Goal: Answer question/provide support: Share knowledge or assist other users

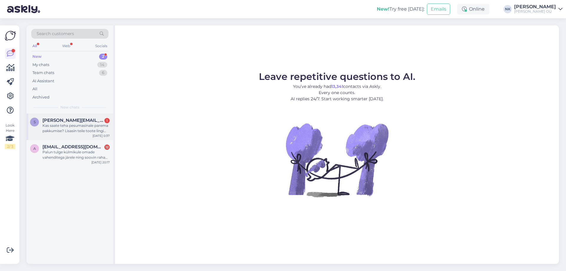
click at [83, 121] on span "[PERSON_NAME][EMAIL_ADDRESS][DOMAIN_NAME]" at bounding box center [72, 120] width 61 height 5
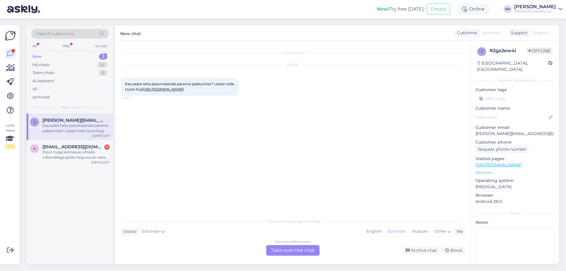
click at [300, 238] on div "Choose the language and reply Visitor Estonian Me English Estonian Russian Othe…" at bounding box center [292, 235] width 343 height 40
click at [297, 242] on div "Estonian to Estonian" at bounding box center [292, 241] width 35 height 5
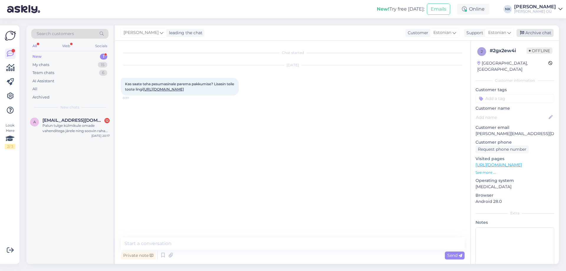
click at [529, 33] on div "Archive chat" at bounding box center [534, 33] width 37 height 8
click at [90, 133] on div "Palun tulge külmikule omade vahenditega järele ning soovin raha tagasi. Aitäh!" at bounding box center [75, 128] width 67 height 11
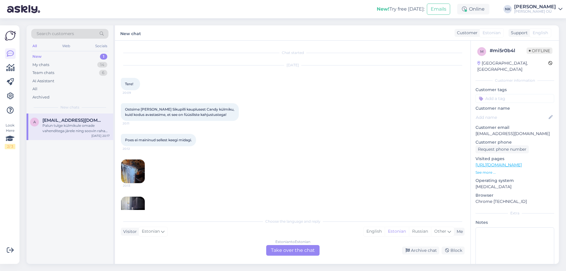
click at [129, 170] on img at bounding box center [133, 171] width 24 height 24
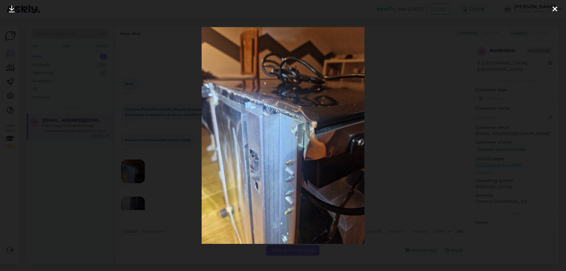
click at [385, 129] on div at bounding box center [283, 135] width 566 height 271
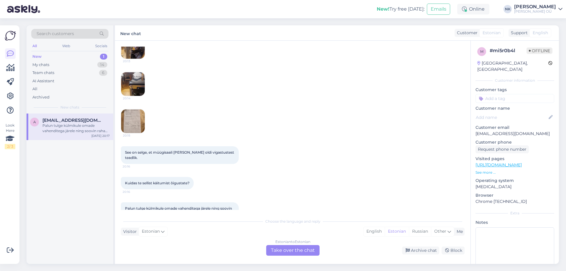
scroll to position [252, 0]
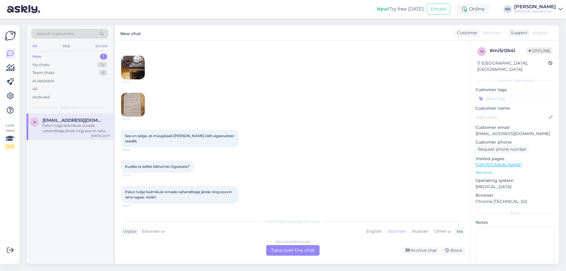
click at [280, 247] on div "Estonian to Estonian Take over the chat" at bounding box center [292, 250] width 53 height 11
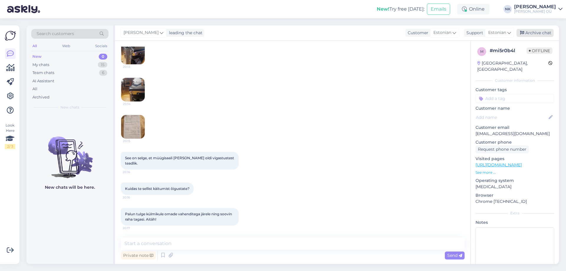
click at [535, 33] on div "Archive chat" at bounding box center [534, 33] width 37 height 8
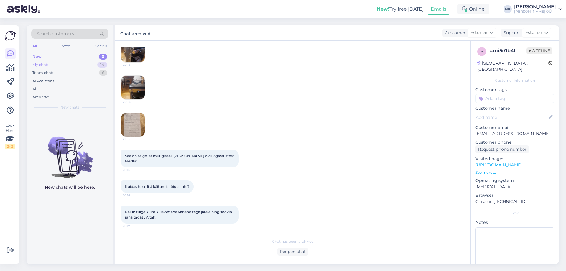
click at [95, 62] on div "My chats 14" at bounding box center [69, 65] width 77 height 8
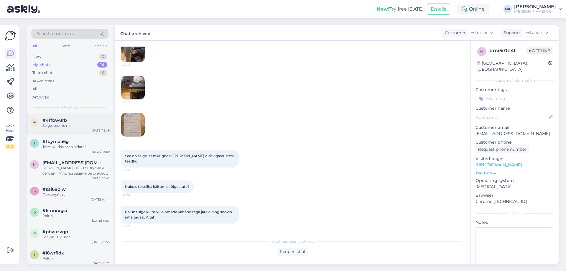
click at [81, 125] on div "Selge, teeme nii" at bounding box center [75, 125] width 67 height 5
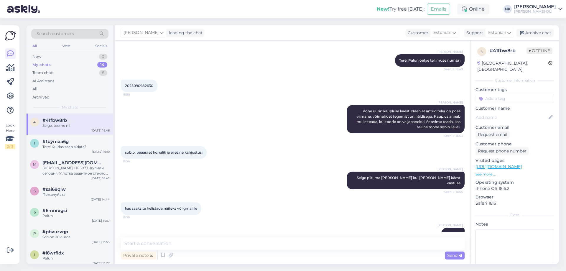
scroll to position [0, 0]
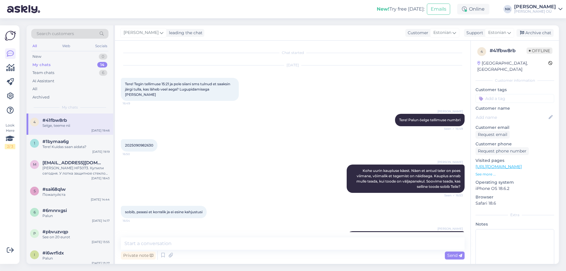
click at [145, 143] on span "2025090982630" at bounding box center [139, 145] width 28 height 4
copy div "2025090982630 16:50"
click at [87, 146] on div "Tere! Kuidas saan aidata?" at bounding box center [75, 146] width 67 height 5
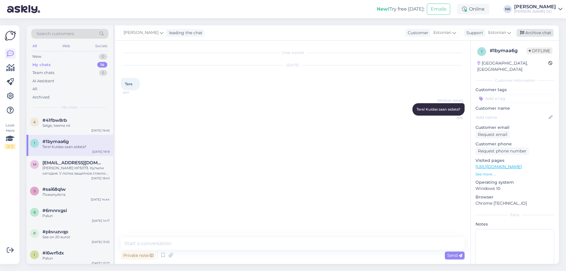
click at [533, 36] on div "Archive chat" at bounding box center [534, 33] width 37 height 8
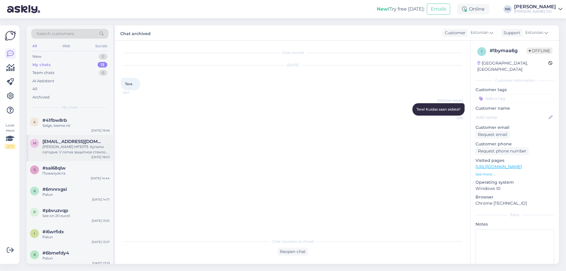
click at [82, 154] on div "[PERSON_NAME] HF5073. Купили сегодня. У лотка защитное стекло вдавлено внутрь. …" at bounding box center [75, 149] width 67 height 11
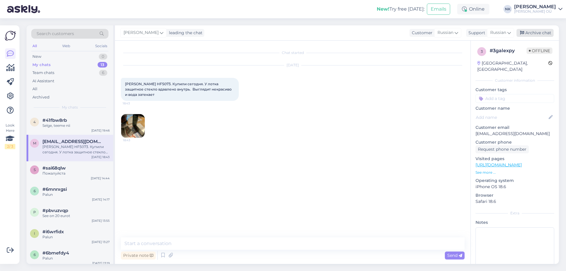
click at [532, 32] on div "Archive chat" at bounding box center [534, 33] width 37 height 8
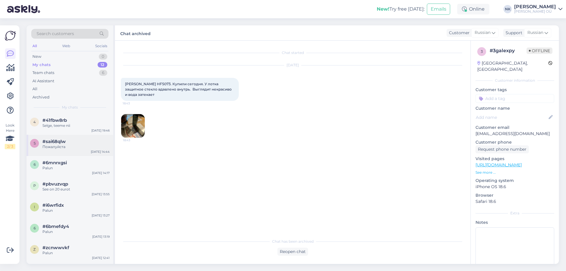
click at [88, 153] on div "s #sai68qlw Пожалуйста [DATE] 14:44" at bounding box center [70, 145] width 87 height 21
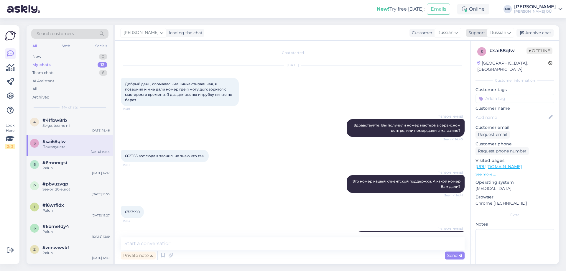
scroll to position [125, 0]
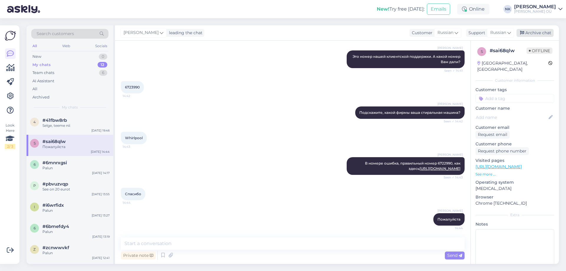
click at [549, 32] on div "Archive chat" at bounding box center [534, 33] width 37 height 8
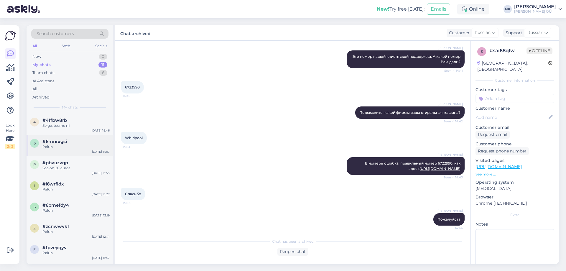
click at [74, 139] on div "#6mnrxgsi" at bounding box center [75, 141] width 67 height 5
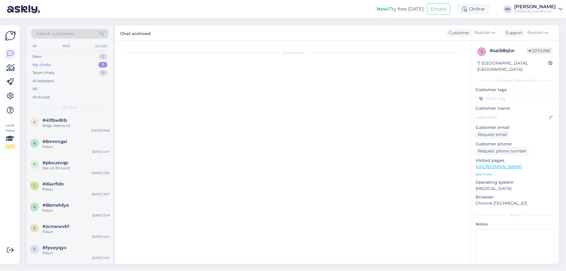
scroll to position [210, 0]
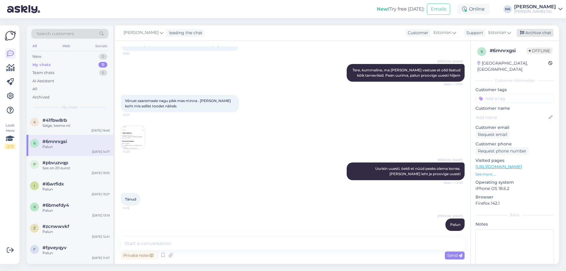
click at [535, 31] on div "Archive chat" at bounding box center [534, 33] width 37 height 8
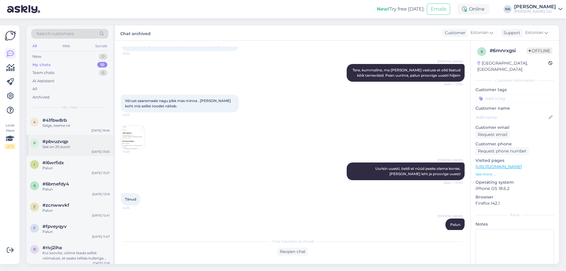
click at [65, 147] on div "See on 20 eurot" at bounding box center [75, 146] width 67 height 5
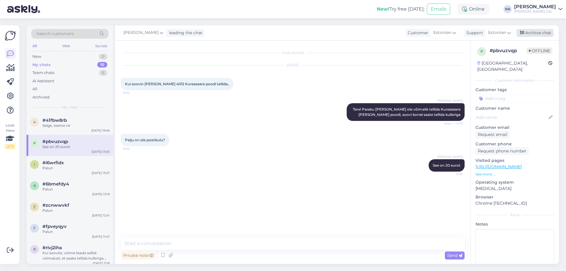
click at [538, 34] on div "Archive chat" at bounding box center [534, 33] width 37 height 8
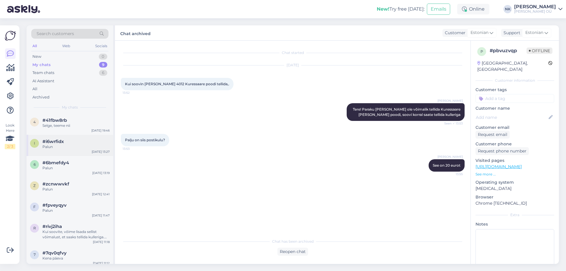
click at [78, 140] on div "#i6wrfidx" at bounding box center [75, 141] width 67 height 5
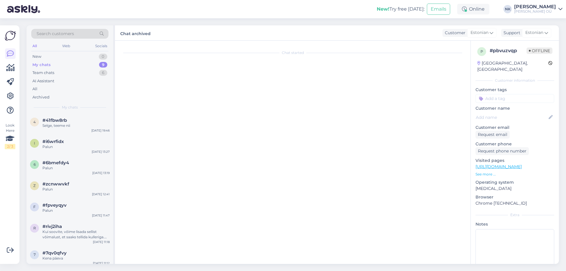
scroll to position [318, 0]
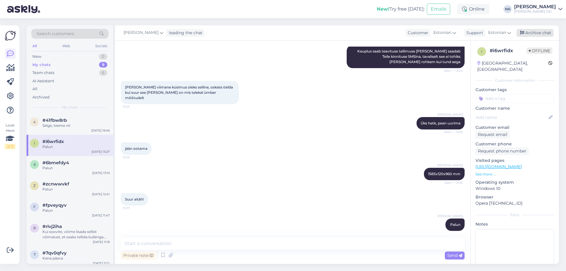
click at [544, 34] on div "Archive chat" at bounding box center [534, 33] width 37 height 8
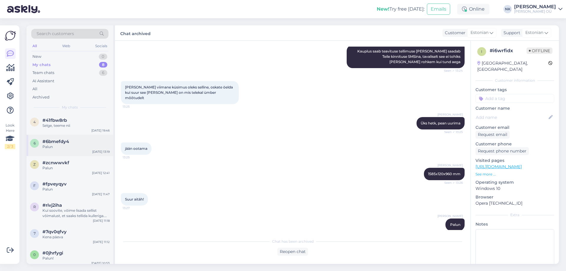
click at [71, 138] on div "6 #6bmefdy4 Palun [DATE] 13:19" at bounding box center [70, 145] width 87 height 21
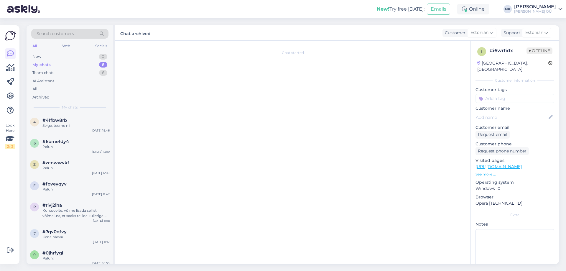
scroll to position [53, 0]
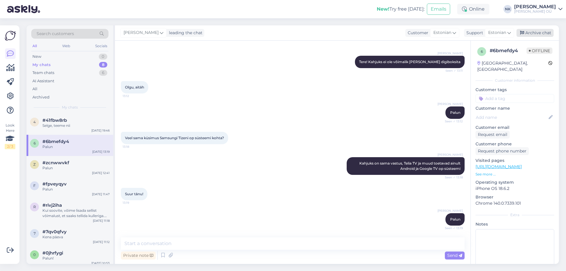
click at [542, 33] on div "Archive chat" at bounding box center [534, 33] width 37 height 8
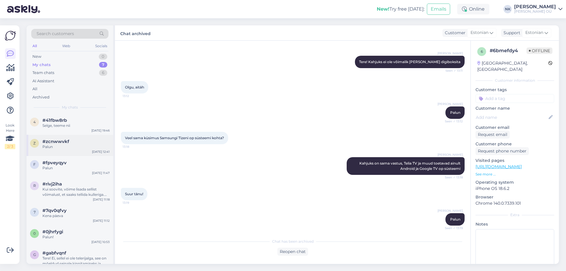
click at [77, 137] on div "z #zcnwwvkf Palun [DATE] 12:41" at bounding box center [70, 145] width 87 height 21
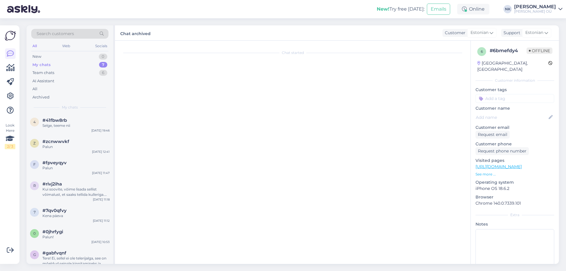
scroll to position [134, 0]
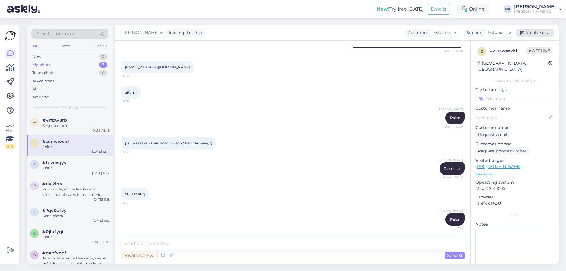
click at [536, 35] on div "Archive chat" at bounding box center [534, 33] width 37 height 8
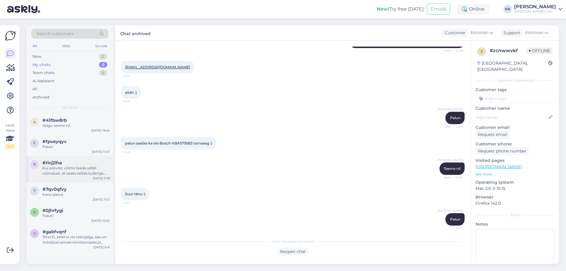
click at [78, 162] on div "#rivj2iha" at bounding box center [75, 162] width 67 height 5
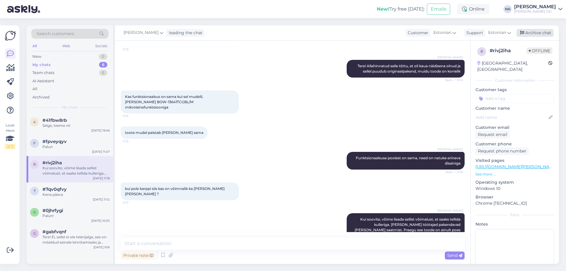
click at [533, 30] on div "Archive chat" at bounding box center [534, 33] width 37 height 8
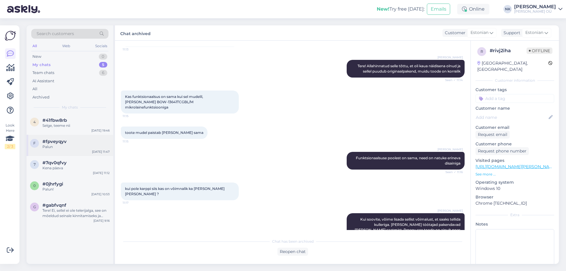
click at [60, 151] on div "f #fpveyqyv Palun [DATE] 11:47" at bounding box center [70, 145] width 87 height 21
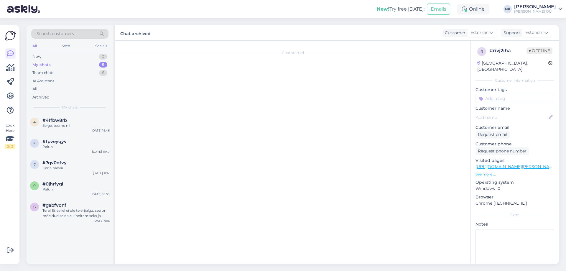
scroll to position [141, 0]
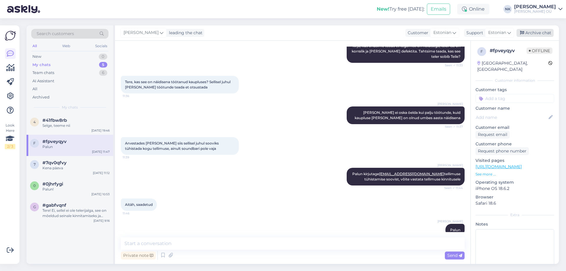
click at [534, 36] on div "Archive chat" at bounding box center [534, 33] width 37 height 8
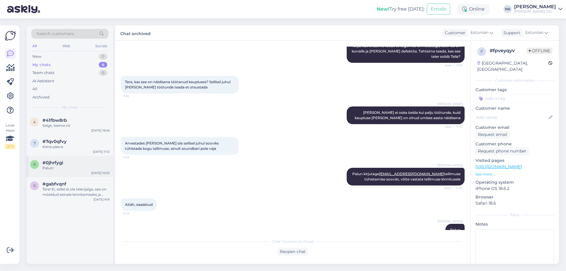
click at [52, 166] on div "Palun!" at bounding box center [75, 167] width 67 height 5
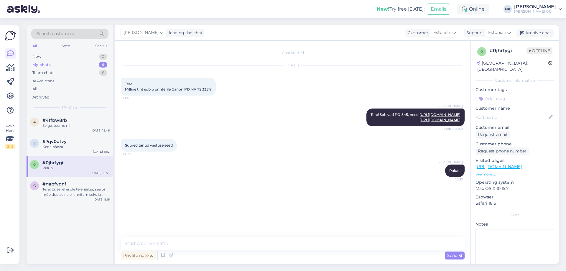
click at [544, 38] on div "[PERSON_NAME] leading the chat Customer Estonian Support Estonian Archive chat" at bounding box center [337, 32] width 444 height 15
click at [544, 33] on div "Archive chat" at bounding box center [534, 33] width 37 height 8
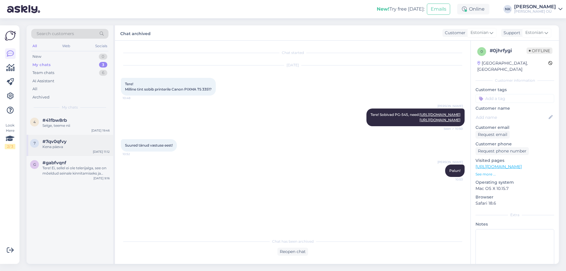
click at [87, 147] on div "Kena päeva" at bounding box center [75, 146] width 67 height 5
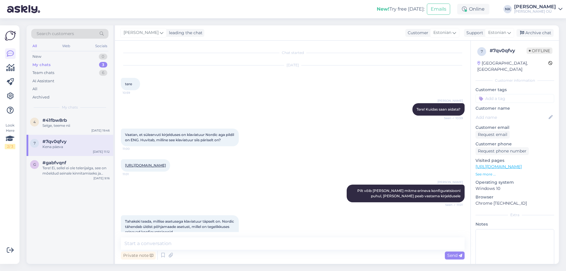
scroll to position [304, 0]
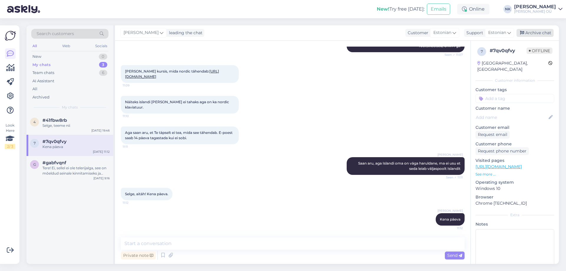
click at [531, 34] on div "Archive chat" at bounding box center [534, 33] width 37 height 8
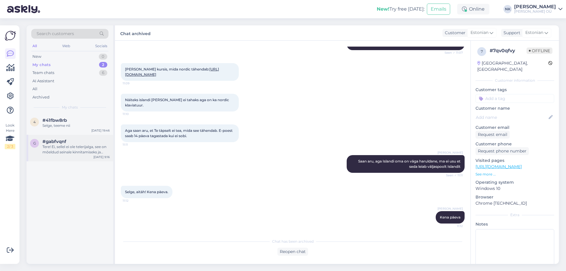
click at [60, 149] on div "Tere! Ei, sellel ei ole telerijalga, see on mõeldud seinale kinnitamiseks ja ko…" at bounding box center [75, 149] width 67 height 11
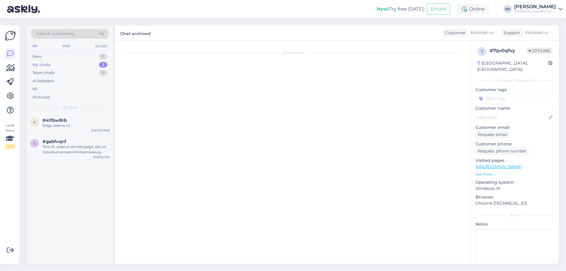
scroll to position [22, 0]
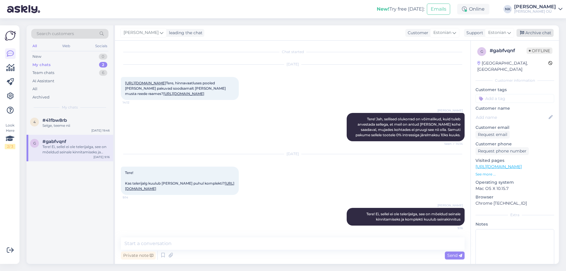
click at [540, 34] on div "Archive chat" at bounding box center [534, 33] width 37 height 8
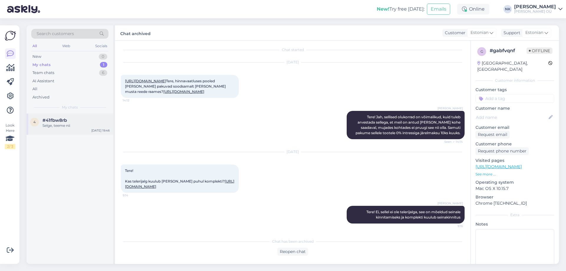
click at [48, 123] on div "Selge, teeme nii" at bounding box center [75, 125] width 67 height 5
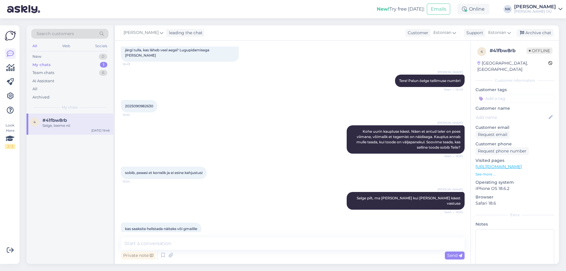
scroll to position [0, 0]
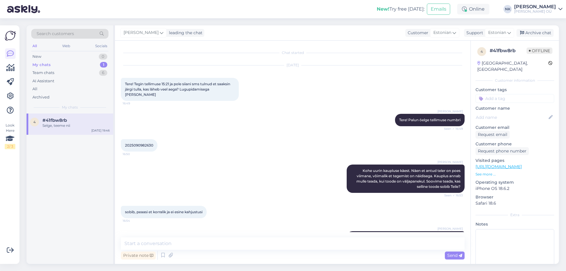
click at [133, 143] on span "2025090982630" at bounding box center [139, 145] width 28 height 4
copy div "2025090982630 16:50"
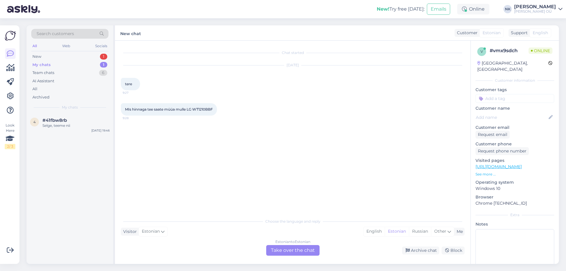
click at [500, 164] on link "[URL][DOMAIN_NAME]" at bounding box center [498, 166] width 46 height 5
drag, startPoint x: 188, startPoint y: 108, endPoint x: 215, endPoint y: 109, distance: 26.8
click at [215, 109] on div "MIs hinnaga tee saate müüa mulle LG WT1210BBF 9:28" at bounding box center [169, 109] width 96 height 12
copy span "LG WT1210BBF"
click at [278, 249] on div "Estonian to Estonian Take over the chat" at bounding box center [292, 250] width 53 height 11
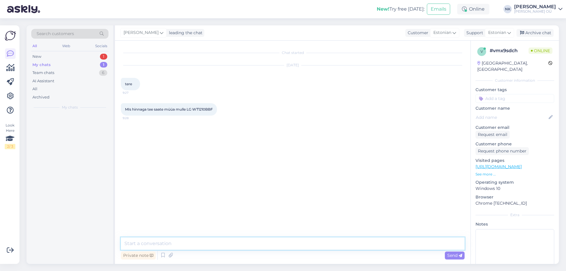
click at [223, 239] on textarea at bounding box center [292, 243] width 343 height 12
paste textarea "1999 €"
type textarea "Tere! Toote hind on 1999 €"
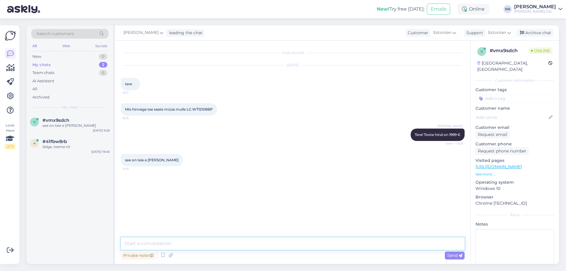
click at [213, 243] on textarea at bounding box center [292, 243] width 343 height 12
type textarea "Jah"
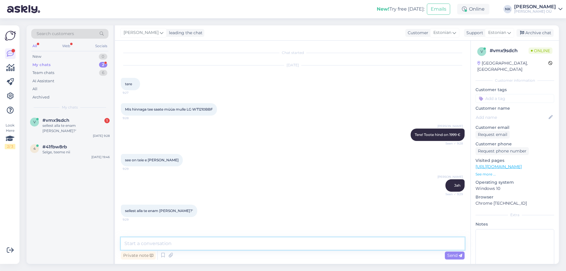
click at [196, 241] on textarea at bounding box center [292, 243] width 343 height 12
click at [224, 241] on textarea at bounding box center [292, 243] width 343 height 12
click at [209, 243] on textarea at bounding box center [292, 243] width 343 height 12
click at [206, 245] on textarea at bounding box center [292, 243] width 343 height 12
type textarea "Toote müügihind on näidatud e-poes, antud hetkel tootele ei kehti soodustust"
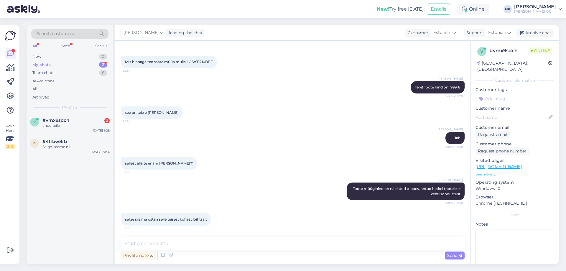
scroll to position [73, 0]
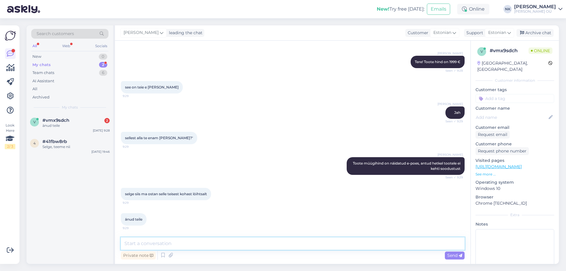
click at [184, 238] on textarea at bounding box center [292, 243] width 343 height 12
click at [183, 242] on textarea at bounding box center [292, 243] width 343 height 12
type textarea "Palun"
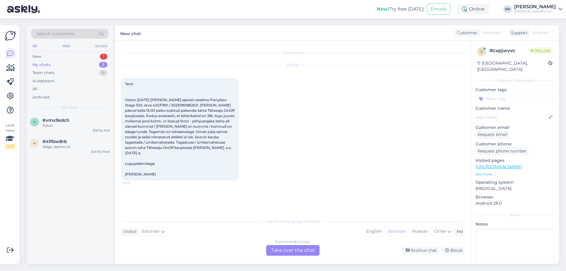
scroll to position [8, 0]
